Goal: Task Accomplishment & Management: Use online tool/utility

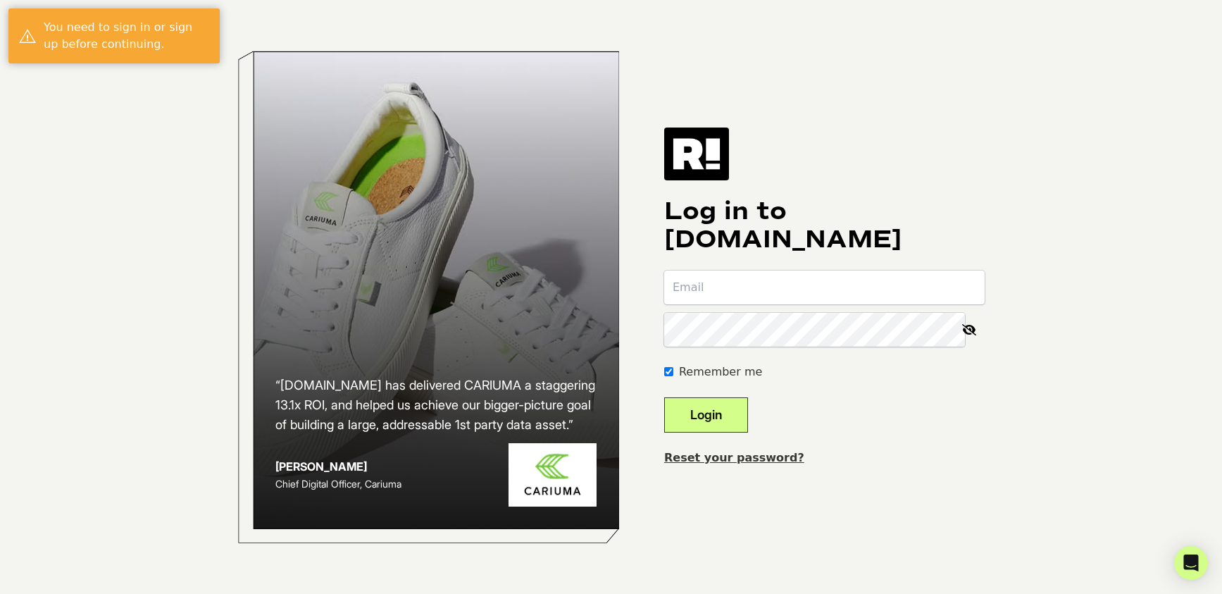
type input "[EMAIL_ADDRESS][DOMAIN_NAME]"
click at [748, 409] on button "Login" at bounding box center [706, 414] width 84 height 35
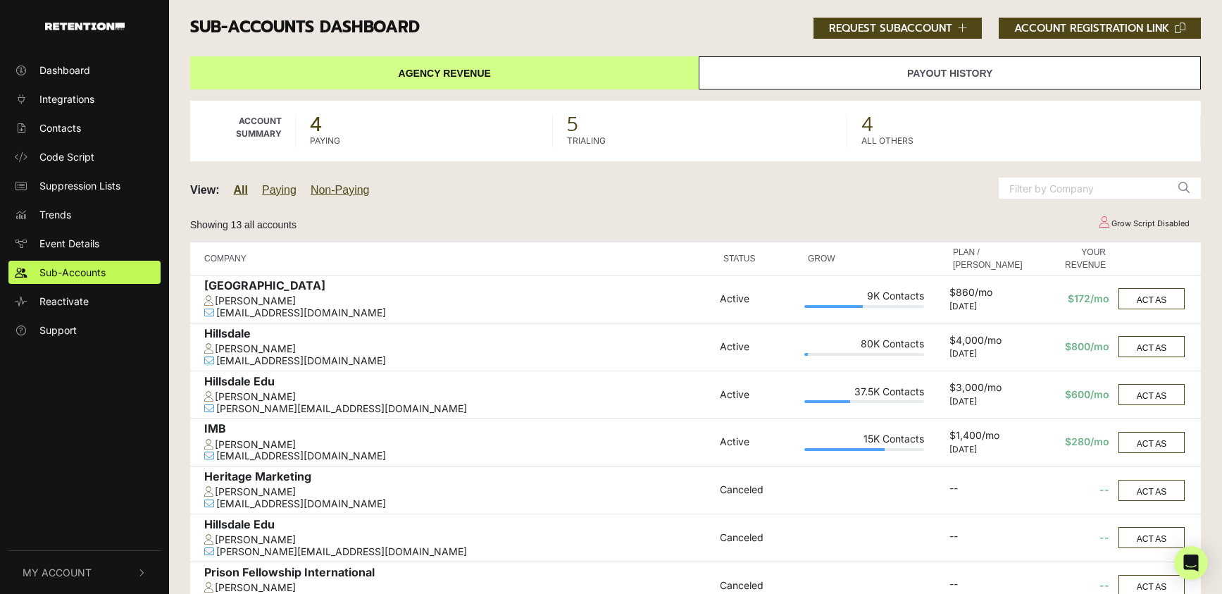
click at [204, 18] on h3 "Sub-accounts Dashboard ACCOUNT REGISTRATION LINK REQUEST SUBACCOUNT" at bounding box center [695, 28] width 1011 height 21
click at [220, 32] on h3 "Sub-accounts Dashboard ACCOUNT REGISTRATION LINK REQUEST SUBACCOUNT" at bounding box center [695, 28] width 1011 height 21
